Goal: Share content

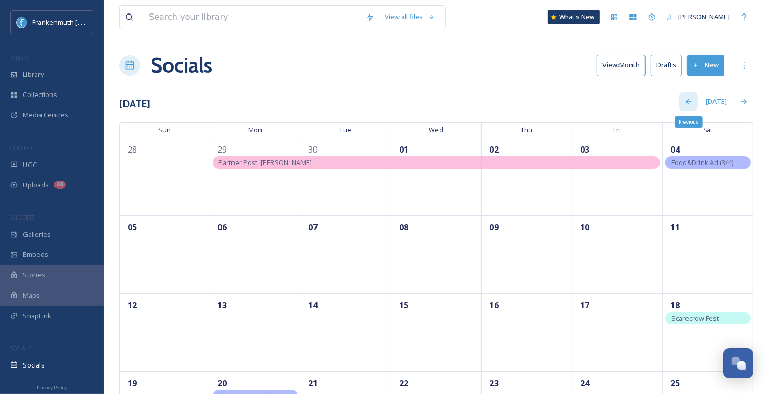
click at [693, 101] on icon at bounding box center [688, 102] width 8 height 8
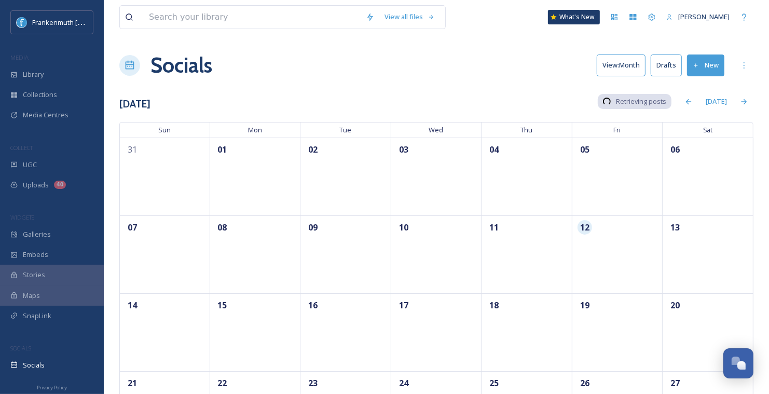
click at [700, 62] on button "New" at bounding box center [705, 64] width 37 height 21
click at [701, 90] on div "Post" at bounding box center [704, 89] width 40 height 20
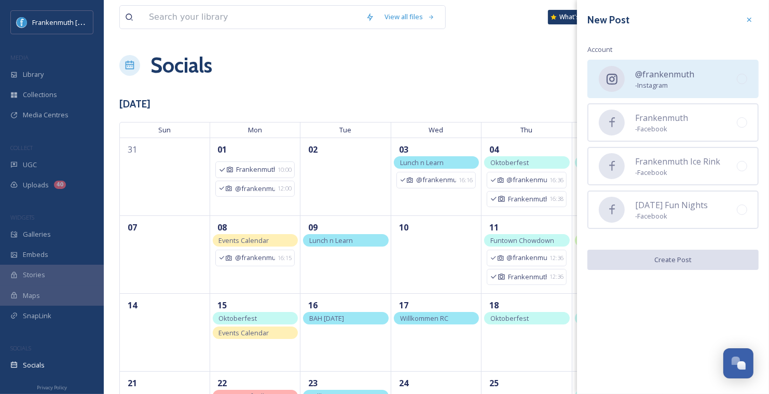
click at [685, 82] on span "- Instagram" at bounding box center [664, 85] width 59 height 10
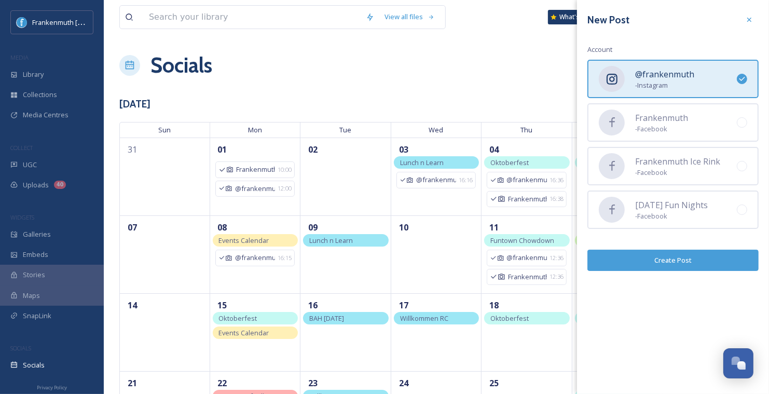
click at [686, 259] on button "Create Post" at bounding box center [672, 260] width 171 height 21
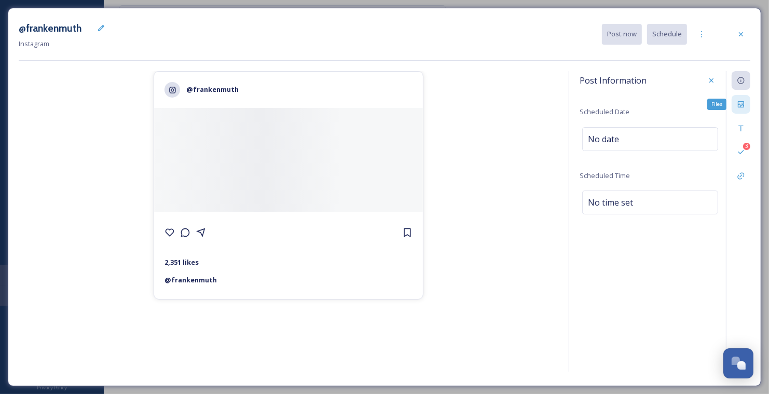
click at [739, 104] on icon at bounding box center [741, 104] width 6 height 6
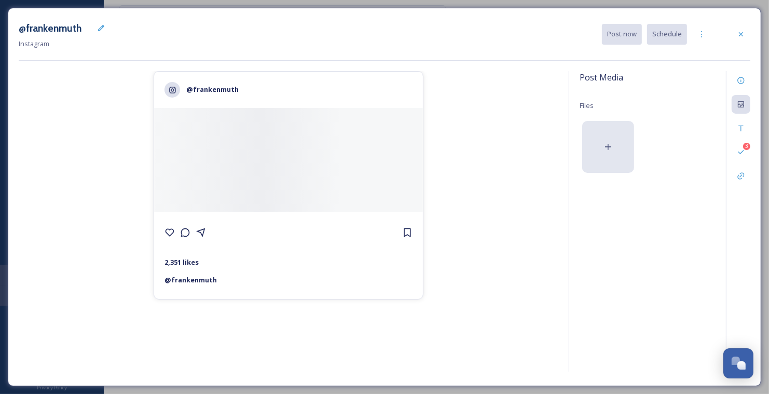
click at [611, 137] on div at bounding box center [608, 147] width 52 height 52
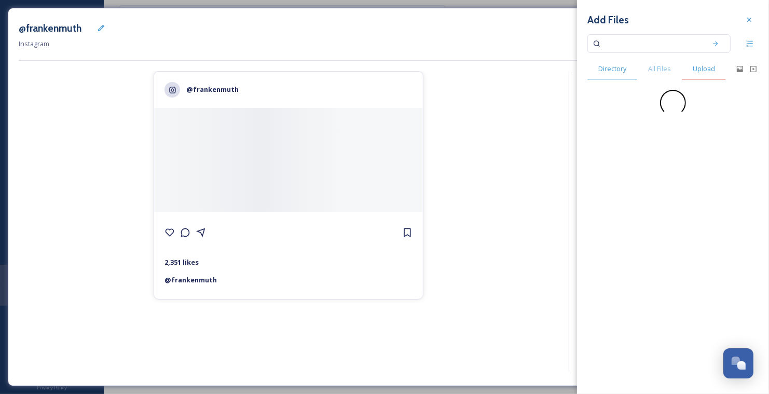
click at [703, 71] on span "Upload" at bounding box center [704, 69] width 22 height 10
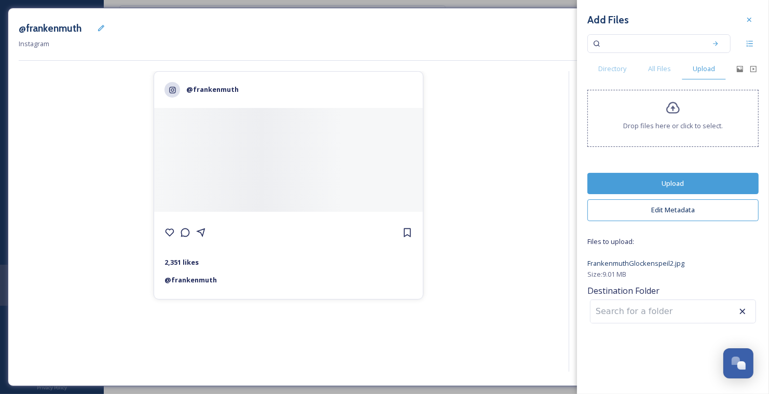
click at [694, 189] on button "Upload" at bounding box center [672, 183] width 171 height 21
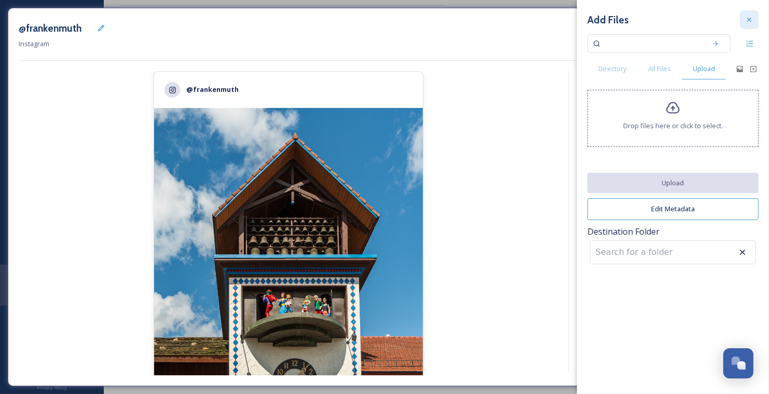
click at [746, 20] on icon at bounding box center [749, 20] width 8 height 8
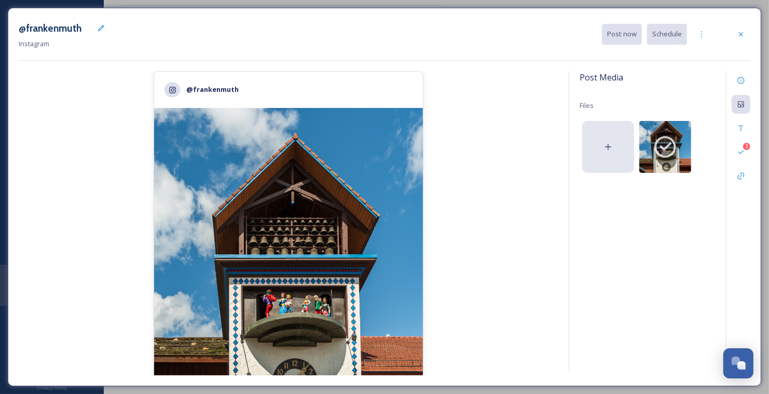
click at [614, 141] on div at bounding box center [608, 147] width 52 height 52
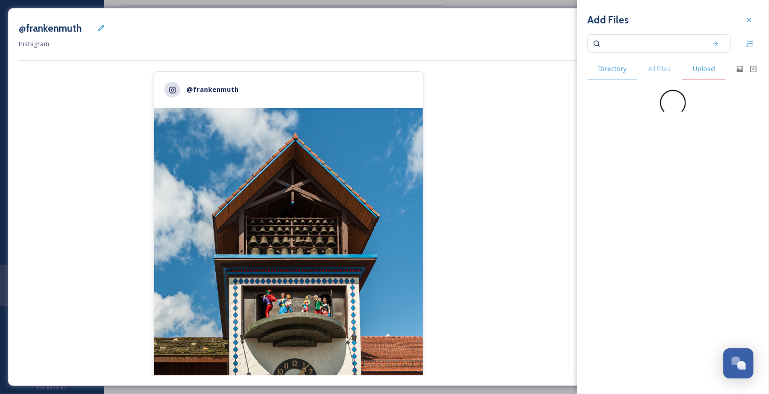
click at [697, 75] on div "Upload" at bounding box center [704, 68] width 44 height 21
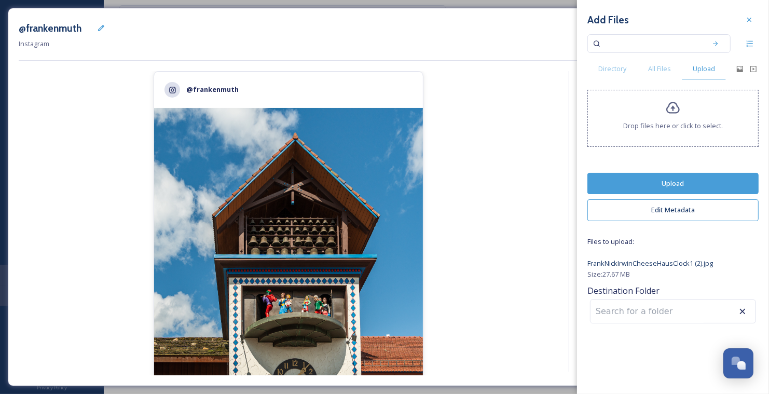
click at [701, 189] on button "Upload" at bounding box center [672, 183] width 171 height 21
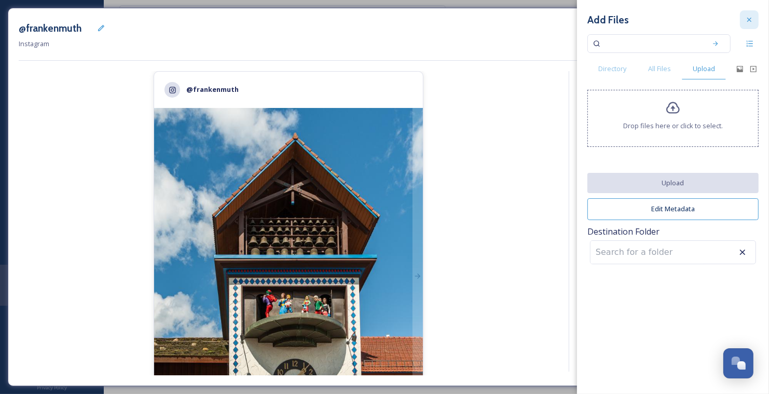
click at [753, 17] on div at bounding box center [749, 19] width 19 height 19
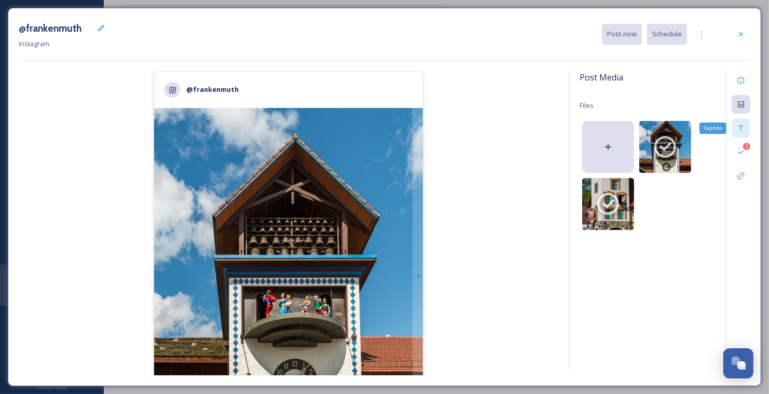
click at [738, 129] on icon at bounding box center [741, 128] width 8 height 8
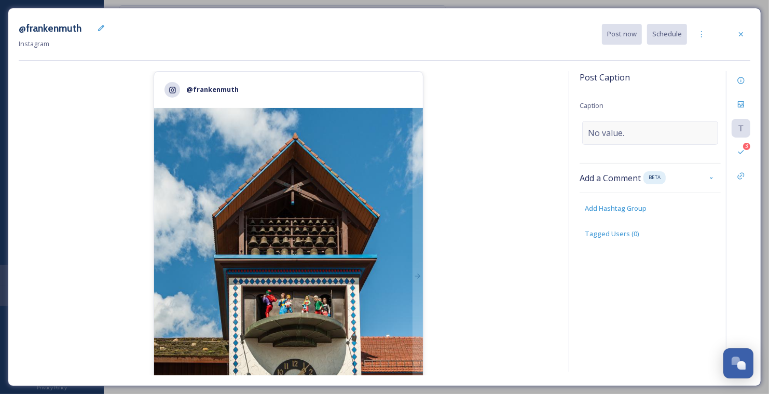
click at [644, 122] on div "No value." at bounding box center [650, 133] width 136 height 24
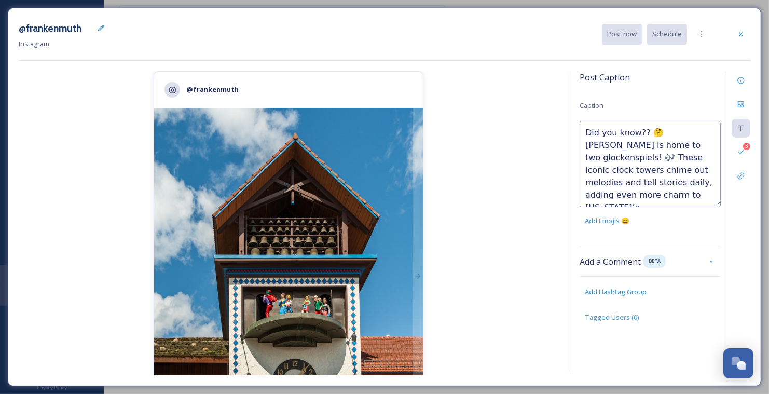
click at [652, 134] on textarea "Did you know?? 🤔 [PERSON_NAME] is home to two glockenspiels! 🎶 These iconic clo…" at bounding box center [649, 164] width 141 height 86
click at [698, 144] on textarea "Did you know?? 👀 [PERSON_NAME] is home to two glockenspiels! 🎶 These iconic clo…" at bounding box center [649, 164] width 141 height 86
click at [657, 158] on textarea "Did you know?? 👀 [PERSON_NAME] is home to two glockenspiels! These iconic clock…" at bounding box center [649, 164] width 141 height 86
type textarea "Did you know?? 👀 [PERSON_NAME] is home to two glockenspiels! These iconic clock…"
